Goal: Transaction & Acquisition: Purchase product/service

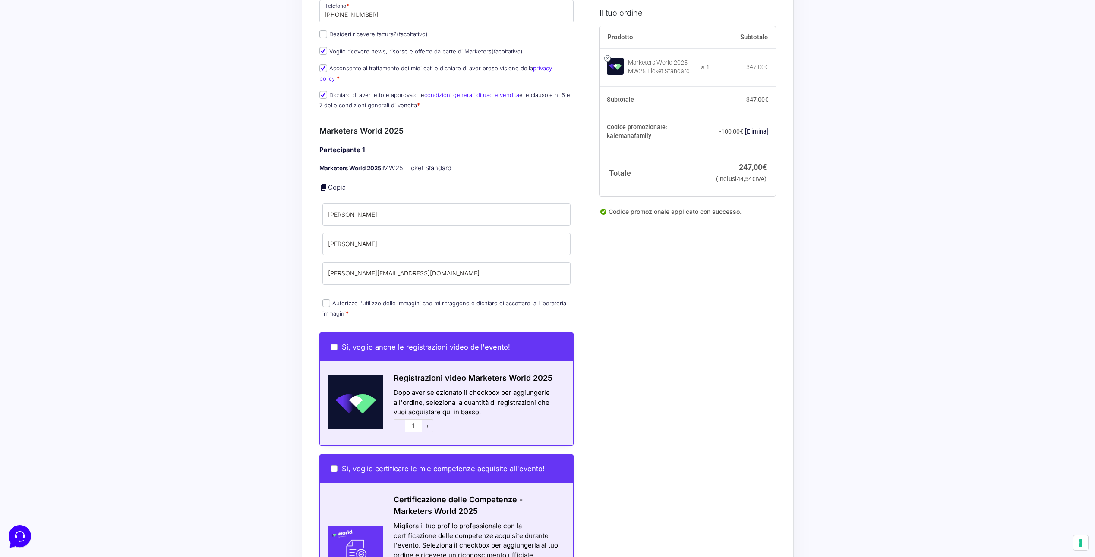
scroll to position [216, 0]
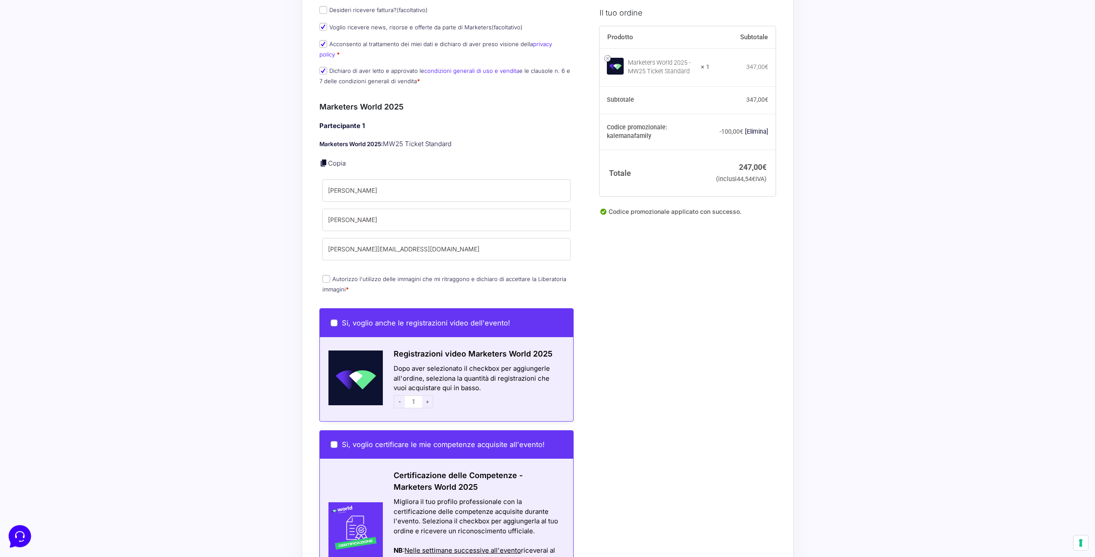
click at [325, 275] on input "Autorizzo l'utilizzo delle immagini che mi ritraggono e dichiaro di accettare l…" at bounding box center [326, 279] width 8 height 8
checkbox input "true"
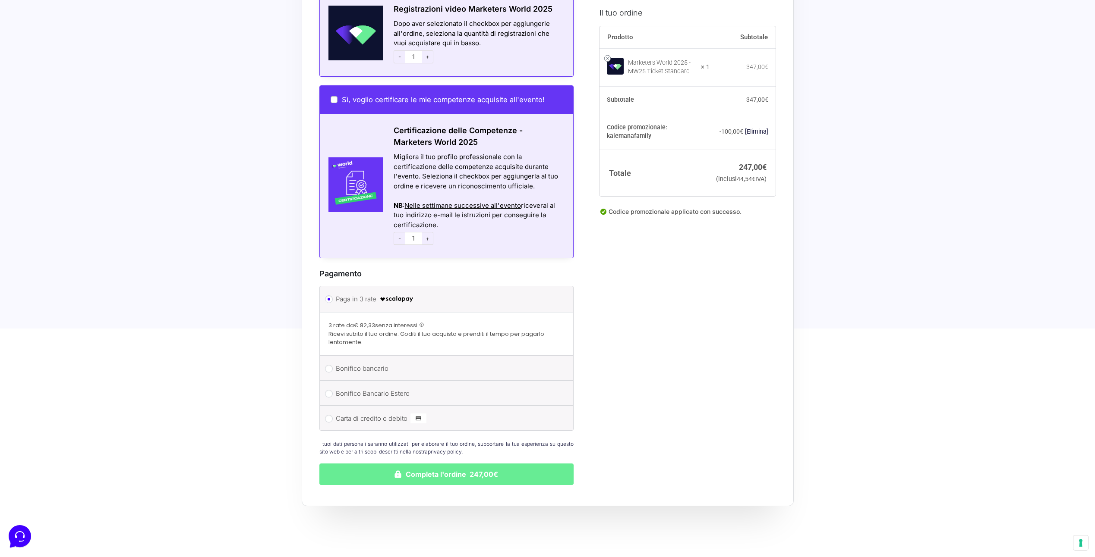
scroll to position [600, 0]
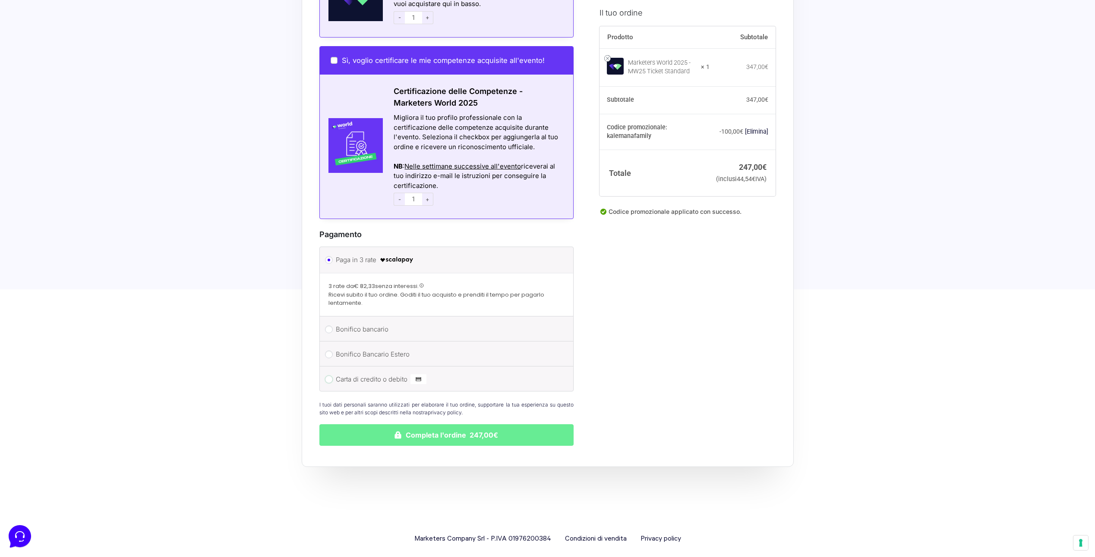
click at [330, 376] on input "Carta di credito o debito" at bounding box center [329, 380] width 8 height 8
radio input "true"
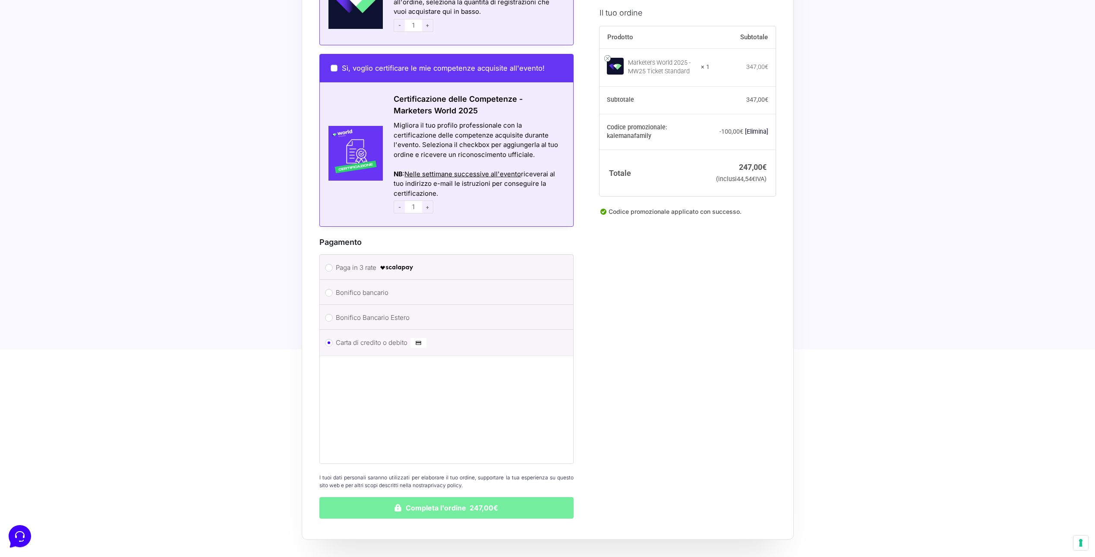
scroll to position [665, 0]
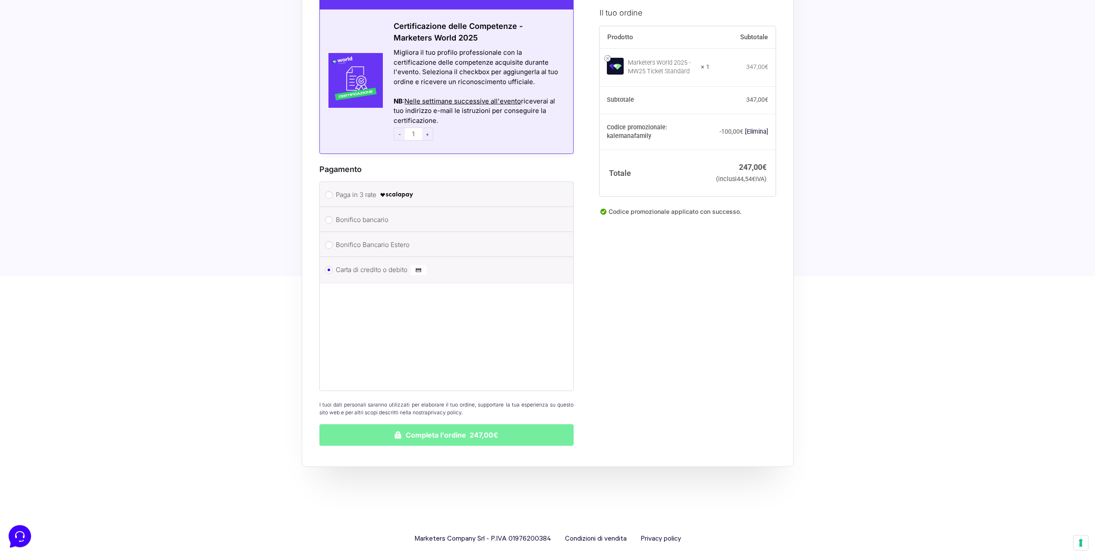
click at [422, 425] on button "Completa l'ordine 247,00€" at bounding box center [446, 436] width 255 height 22
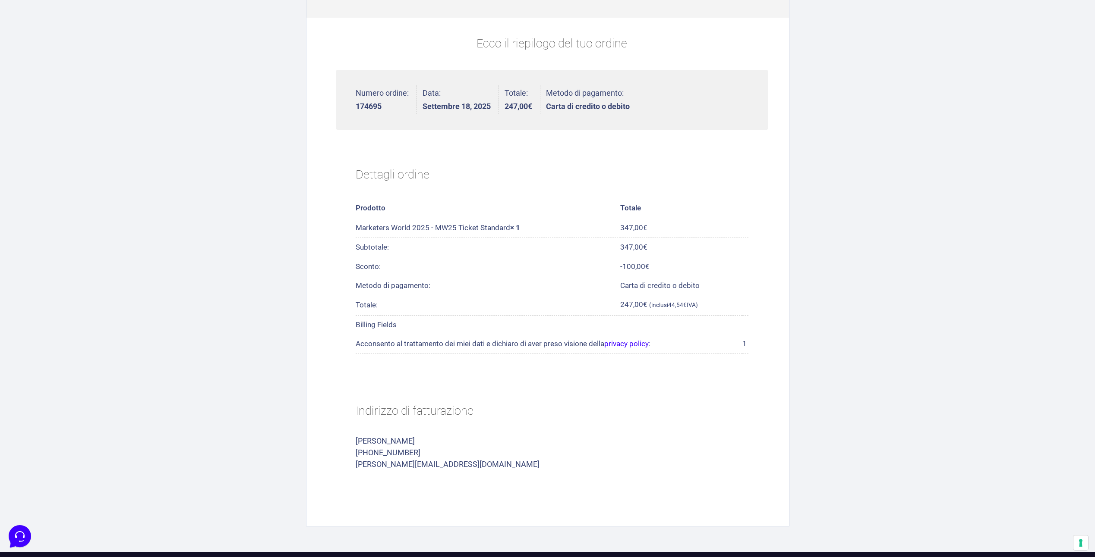
scroll to position [233, 0]
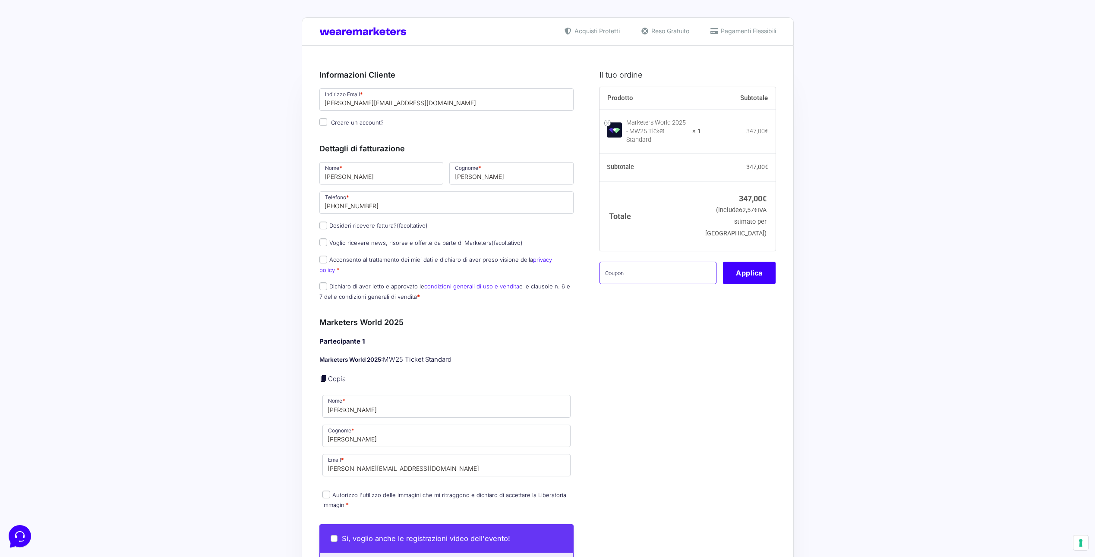
click at [654, 265] on input "text" at bounding box center [657, 273] width 117 height 22
type input "KALEMANAFAMILY"
click at [740, 263] on button "Applica" at bounding box center [749, 273] width 53 height 22
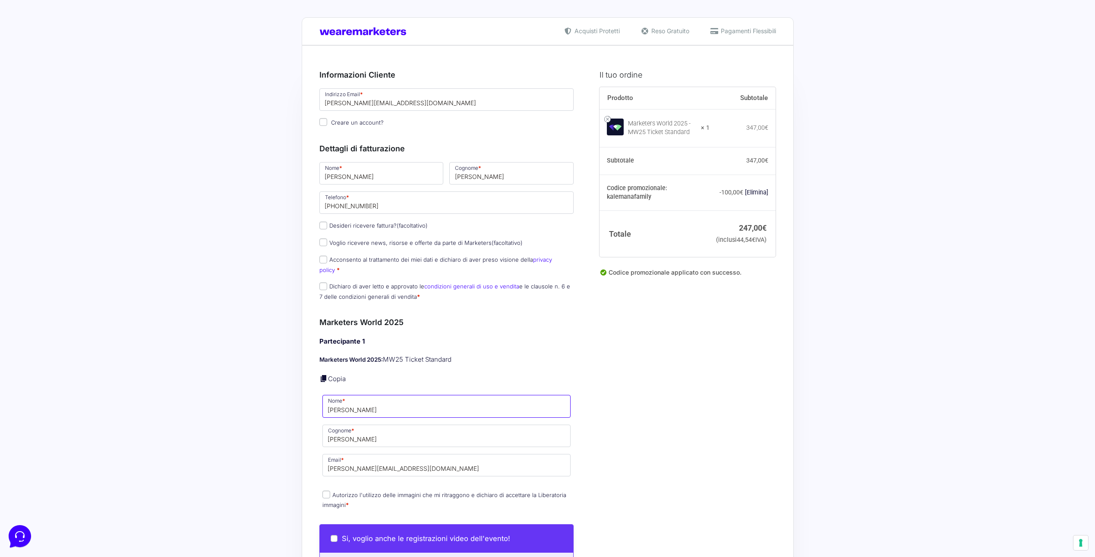
drag, startPoint x: 363, startPoint y: 400, endPoint x: 312, endPoint y: 400, distance: 50.9
type input "[PERSON_NAME]"
type input "PACIOTTA"
click at [336, 460] on input "[PERSON_NAME][EMAIL_ADDRESS][DOMAIN_NAME]" at bounding box center [446, 465] width 249 height 22
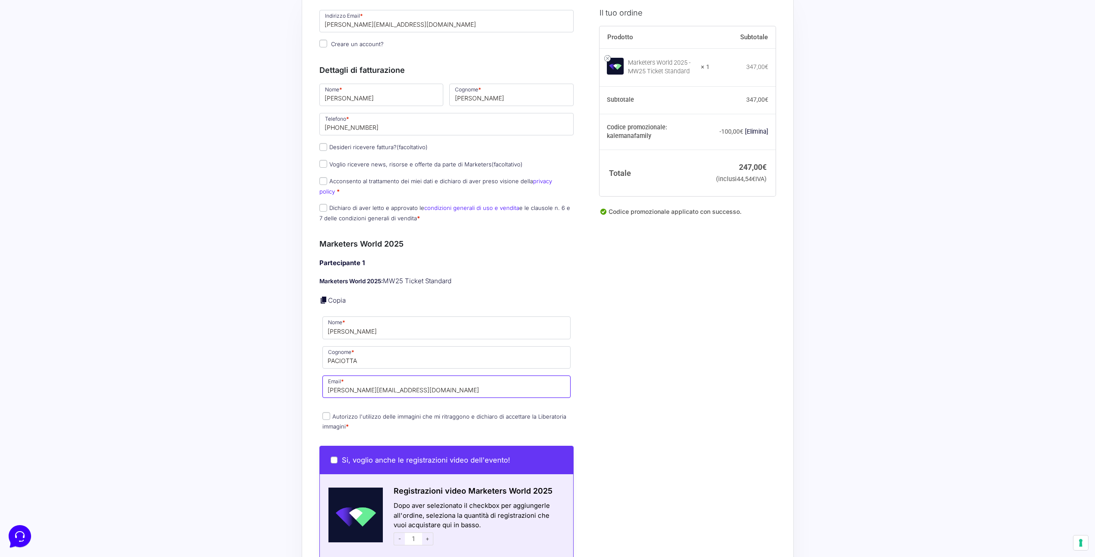
scroll to position [86, 0]
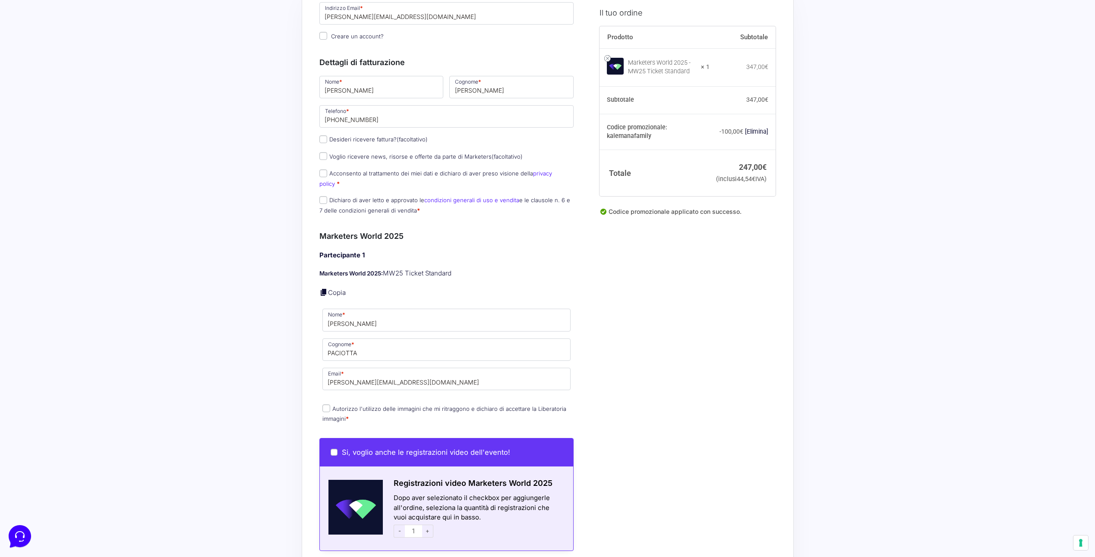
click at [328, 405] on input "Autorizzo l'utilizzo delle immagini che mi ritraggono e dichiaro di accettare l…" at bounding box center [326, 409] width 8 height 8
checkbox input "true"
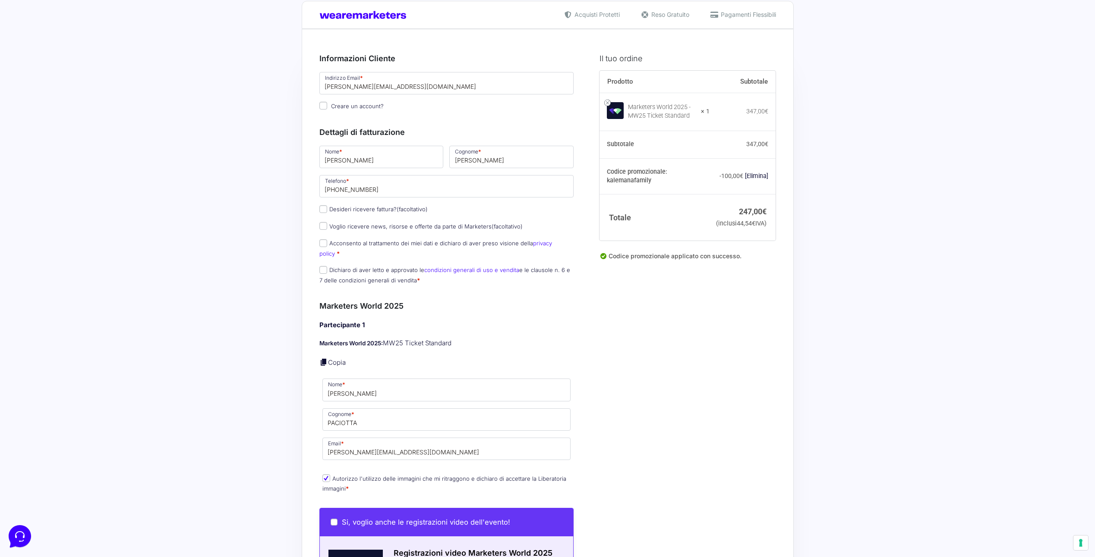
scroll to position [0, 0]
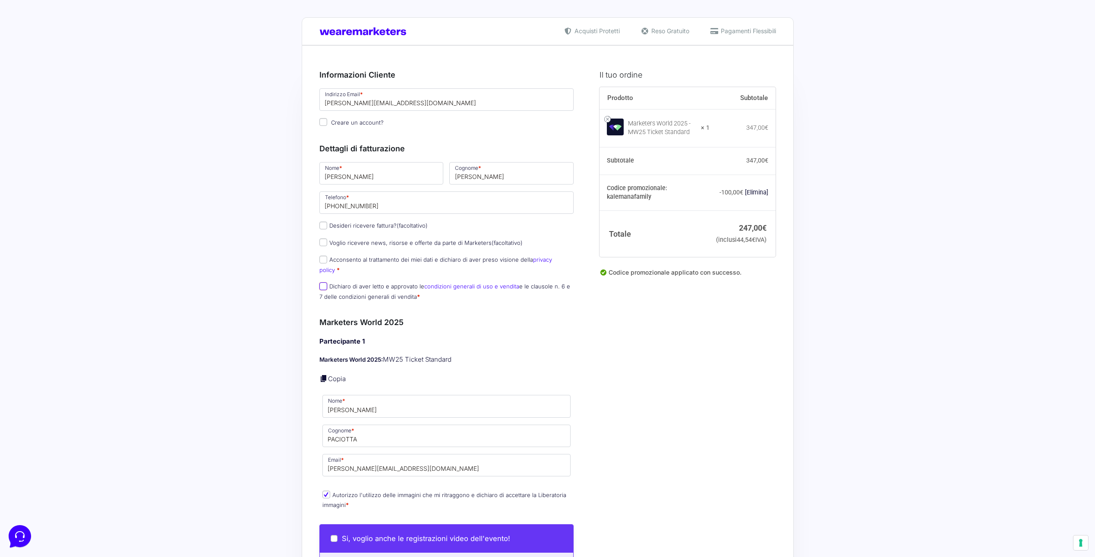
click at [322, 283] on input "Dichiaro di aver letto e approvato le condizioni generali di uso e vendita e le…" at bounding box center [323, 287] width 8 height 8
checkbox input "true"
click at [322, 261] on input "Acconsento al trattamento dei miei dati e dichiaro di aver preso visione della …" at bounding box center [323, 260] width 8 height 8
checkbox input "true"
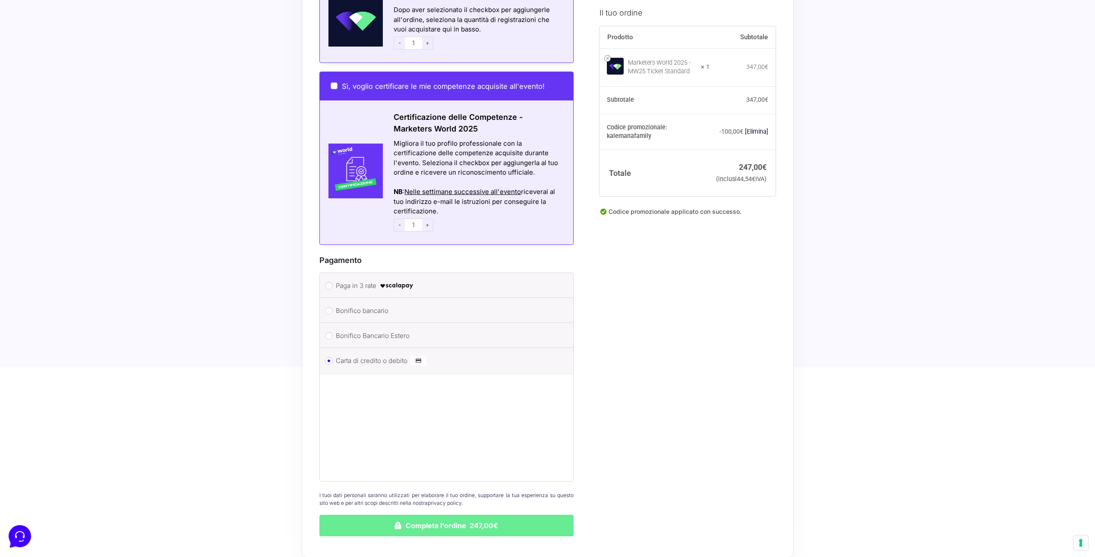
scroll to position [604, 0]
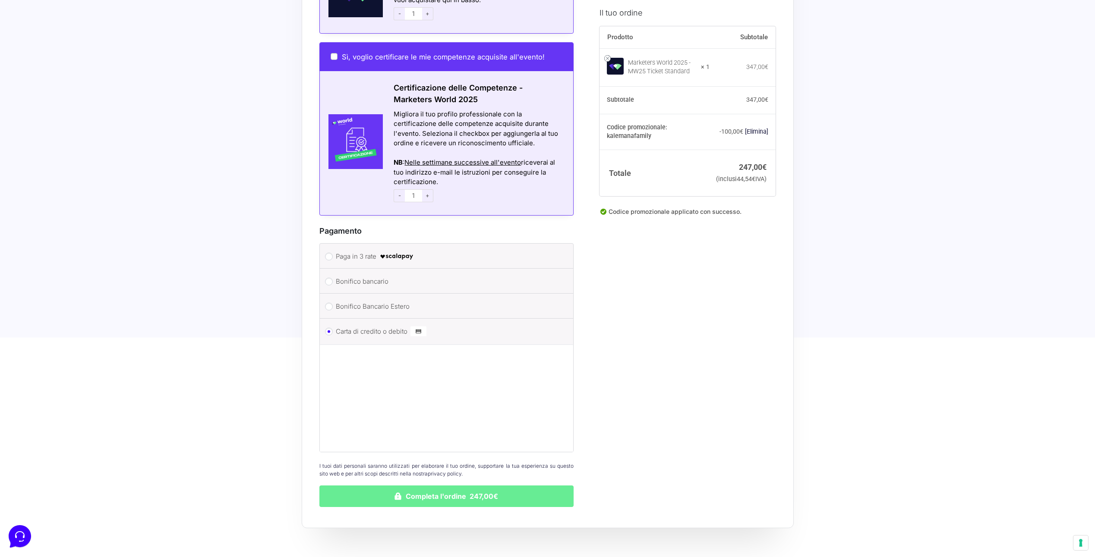
click at [413, 486] on button "Completa l'ordine 247,00€" at bounding box center [446, 497] width 255 height 22
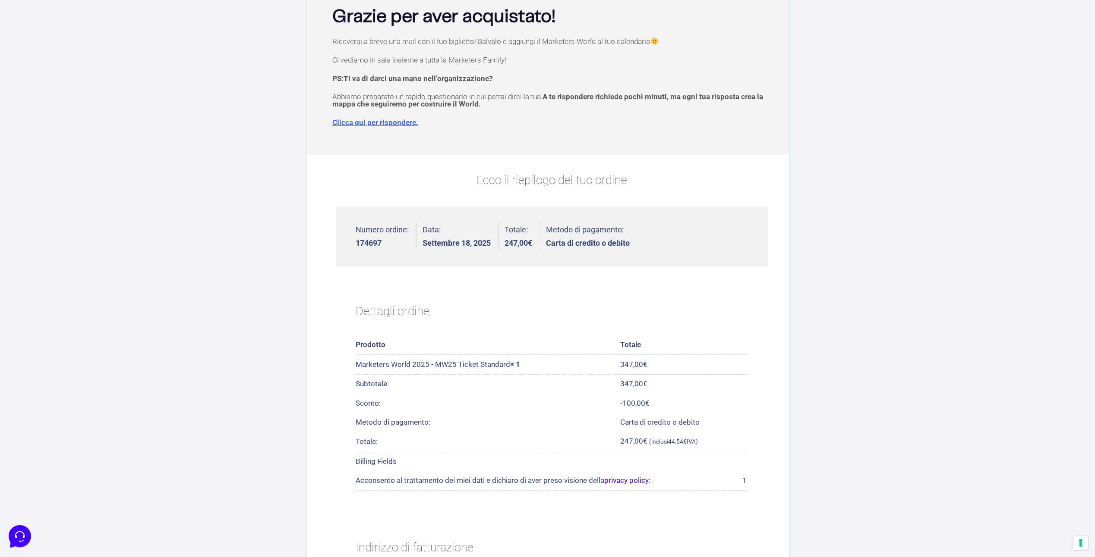
scroll to position [86, 0]
